Goal: Information Seeking & Learning: Learn about a topic

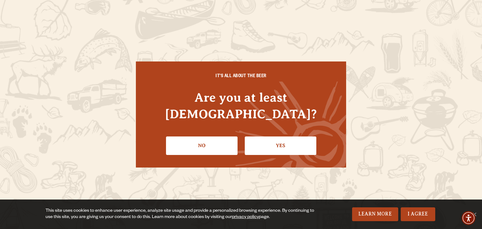
click at [277, 138] on link "Yes" at bounding box center [280, 145] width 71 height 18
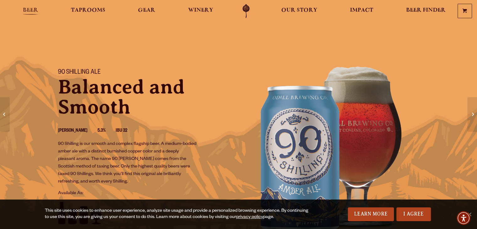
click at [31, 9] on span "Beer" at bounding box center [30, 10] width 15 height 5
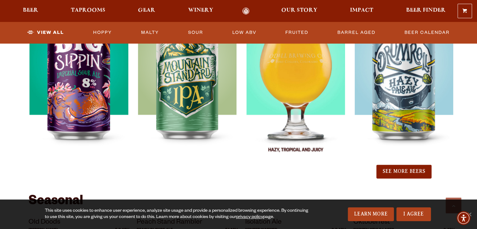
scroll to position [721, 0]
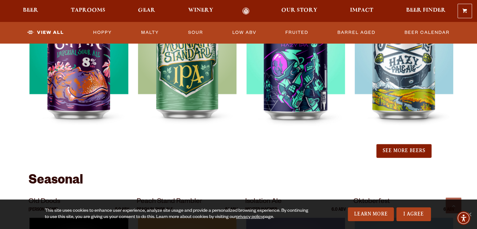
click at [414, 150] on button "See More Beers" at bounding box center [403, 151] width 55 height 14
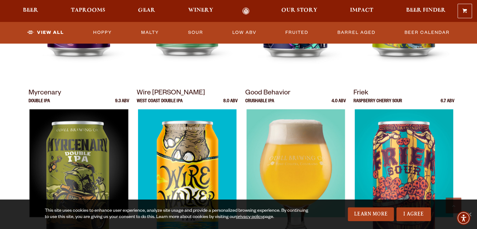
scroll to position [815, 0]
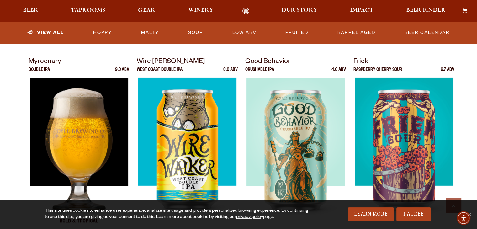
click at [99, 135] on img at bounding box center [78, 156] width 98 height 157
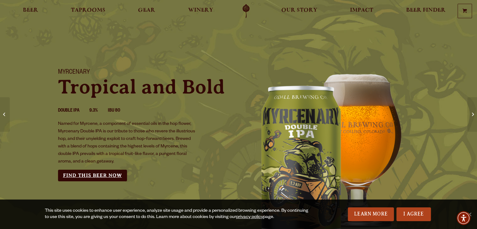
click at [90, 176] on link "Find this Beer Now" at bounding box center [92, 176] width 69 height 12
click at [74, 171] on link "Find this Beer Now" at bounding box center [92, 176] width 69 height 12
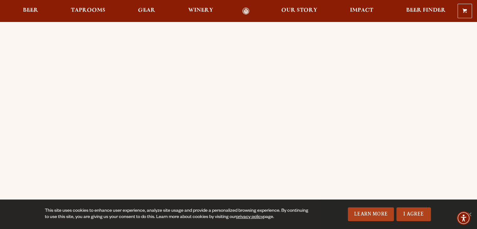
scroll to position [63, 0]
click at [30, 12] on span "Beer" at bounding box center [30, 10] width 15 height 5
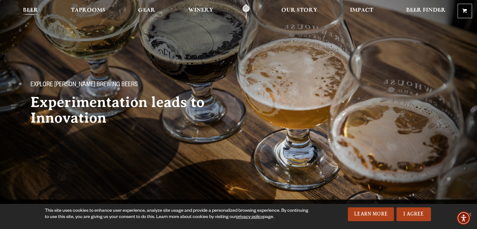
click at [27, 9] on span "Beer" at bounding box center [30, 10] width 15 height 5
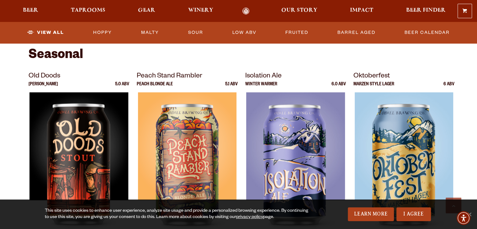
scroll to position [878, 0]
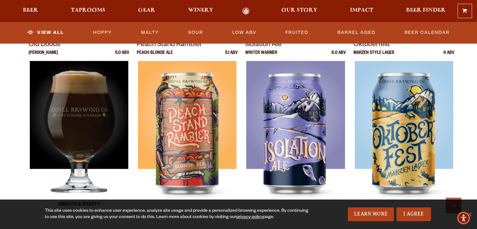
click at [87, 104] on img at bounding box center [78, 139] width 98 height 157
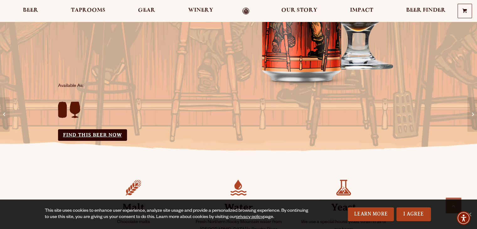
scroll to position [157, 0]
click at [103, 132] on link "Find this Beer Now" at bounding box center [92, 135] width 69 height 12
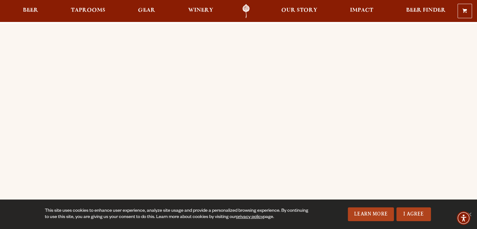
click at [14, 127] on div "Order Online Order Odell beer or OBC Wine online for delivery or pick-up from a…" at bounding box center [238, 186] width 451 height 450
